Goal: Transaction & Acquisition: Purchase product/service

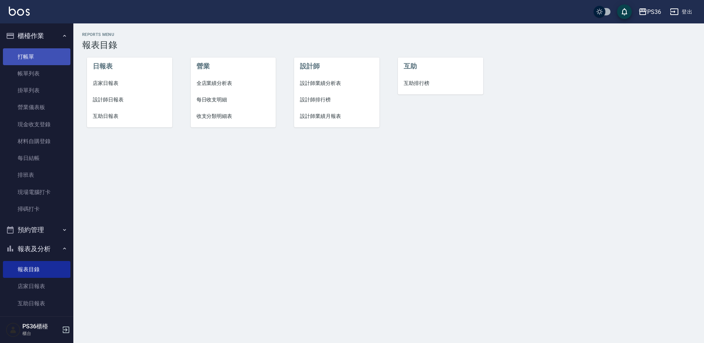
click at [24, 55] on link "打帳單" at bounding box center [36, 56] width 67 height 17
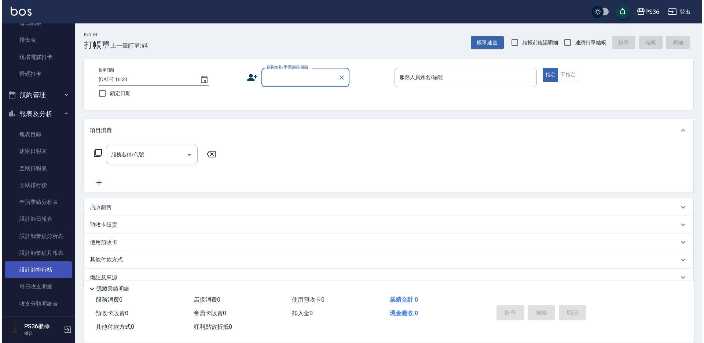
scroll to position [218, 0]
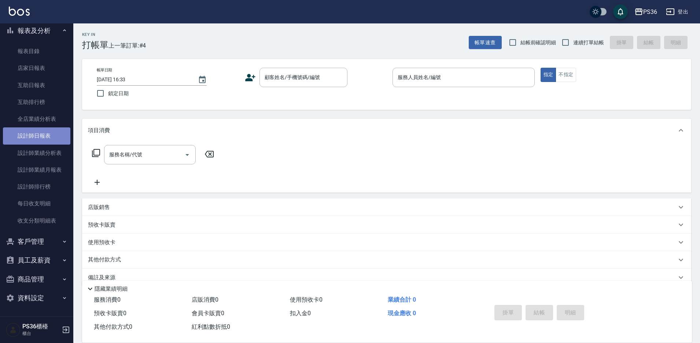
click at [54, 140] on link "設計師日報表" at bounding box center [36, 136] width 67 height 17
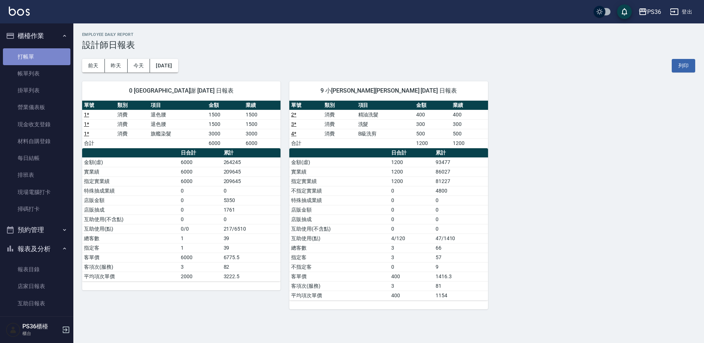
click at [46, 58] on link "打帳單" at bounding box center [36, 56] width 67 height 17
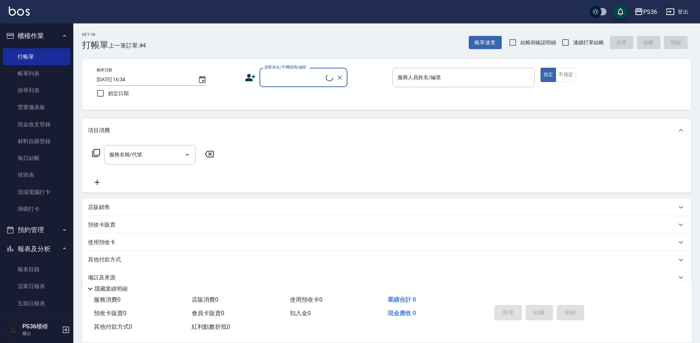
click at [306, 76] on input "顧客姓名/手機號碼/編號" at bounding box center [294, 77] width 63 height 13
click at [288, 96] on li "[PERSON_NAME]鮮/0930258823/10056" at bounding box center [304, 100] width 88 height 20
type input "[PERSON_NAME]鮮/0930258823/10056"
click at [468, 80] on input "EJ-7" at bounding box center [458, 77] width 125 height 13
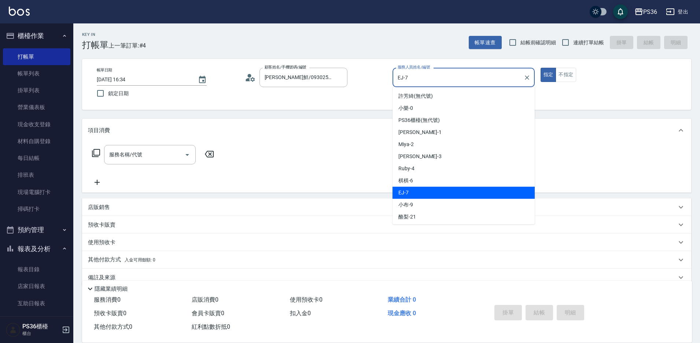
click at [468, 80] on input "EJ-7" at bounding box center [458, 77] width 125 height 13
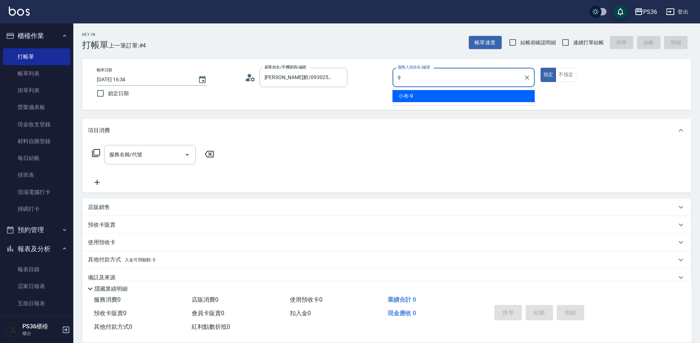
type input "小布-9"
type button "true"
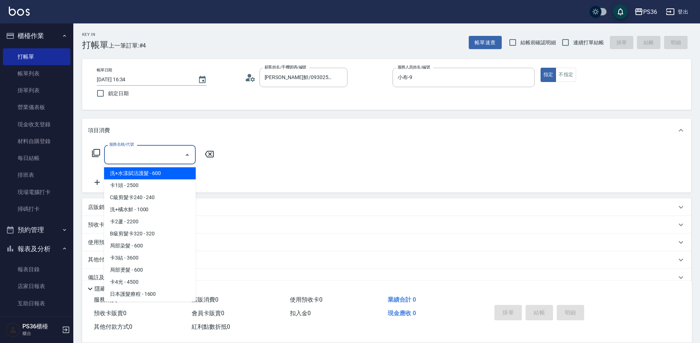
click at [145, 159] on input "服務名稱/代號" at bounding box center [144, 154] width 74 height 13
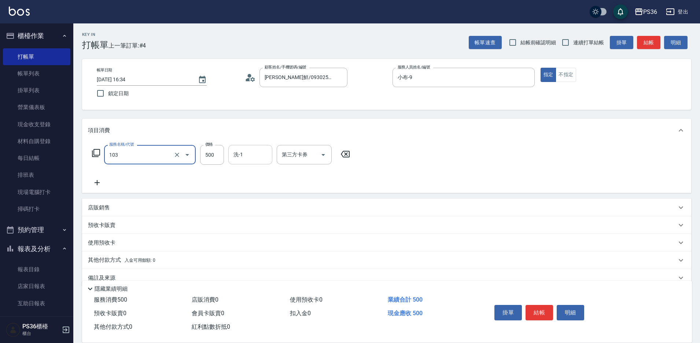
type input "B級洗剪(103)"
click at [249, 157] on input "洗-1" at bounding box center [250, 154] width 37 height 13
type input "顏亮亮-22"
click at [540, 308] on button "結帳" at bounding box center [539, 312] width 27 height 15
